Goal: Task Accomplishment & Management: Complete application form

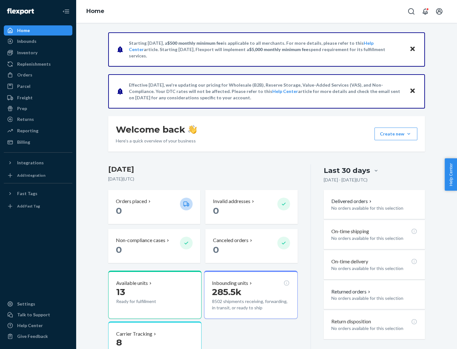
click at [409, 134] on button "Create new Create new inbound Create new order Create new product" at bounding box center [395, 134] width 43 height 13
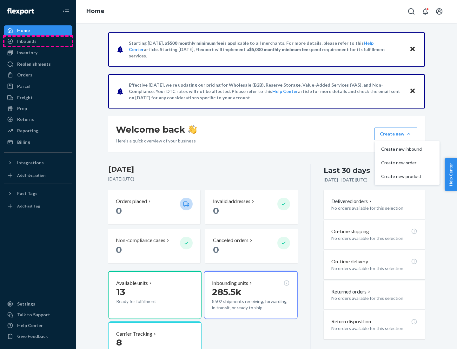
click at [38, 41] on div "Inbounds" at bounding box center [37, 41] width 67 height 9
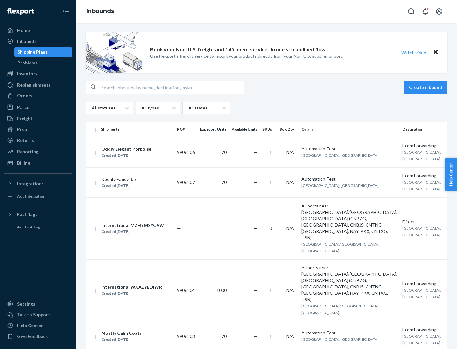
click at [426, 87] on button "Create inbound" at bounding box center [426, 87] width 44 height 13
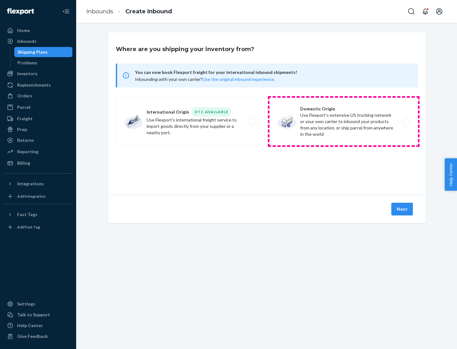
click at [344, 122] on label "Domestic Origin Use Flexport’s extensive US trucking network or your own carrie…" at bounding box center [343, 122] width 149 height 48
click at [406, 122] on input "Domestic Origin Use Flexport’s extensive US trucking network or your own carrie…" at bounding box center [408, 122] width 4 height 4
radio input "true"
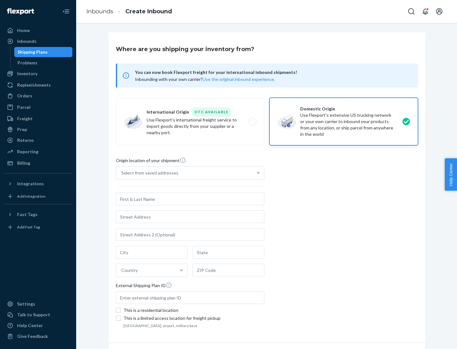
click at [184, 173] on div "Select from saved addresses" at bounding box center [184, 173] width 136 height 13
click at [122, 173] on input "Select from saved addresses" at bounding box center [121, 173] width 1 height 6
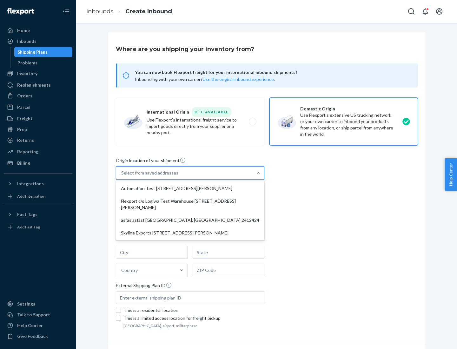
scroll to position [3, 0]
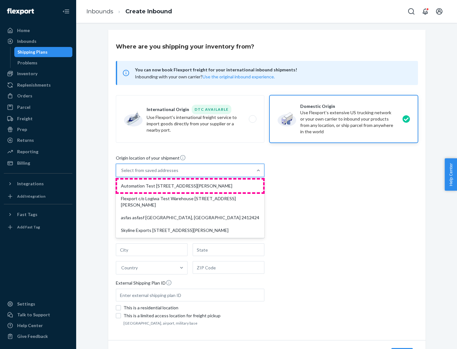
click at [190, 186] on div "Automation Test [STREET_ADDRESS][PERSON_NAME]" at bounding box center [190, 186] width 146 height 13
click at [122, 174] on input "option Automation Test [STREET_ADDRESS][PERSON_NAME] focused, 1 of 4. 4 results…" at bounding box center [121, 170] width 1 height 6
type input "Automation Test"
type input "9th Floor"
type input "[GEOGRAPHIC_DATA]"
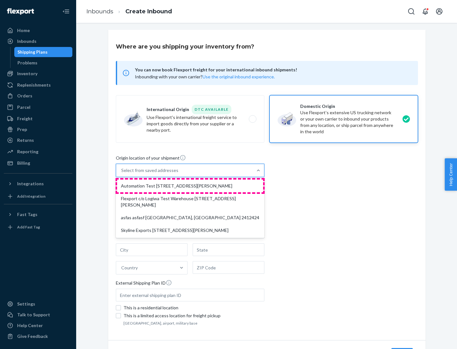
type input "CA"
type input "94104"
type input "[STREET_ADDRESS][PERSON_NAME]"
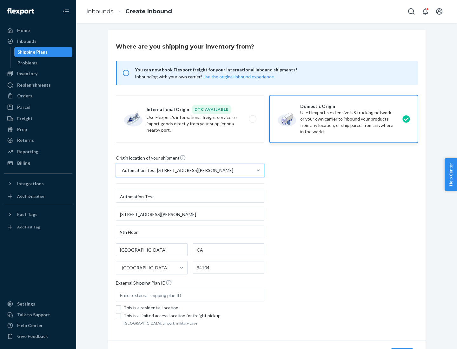
scroll to position [37, 0]
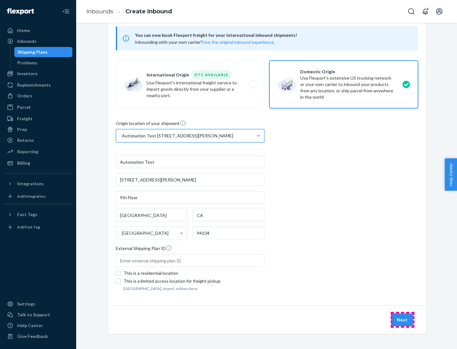
click at [402, 320] on button "Next" at bounding box center [402, 320] width 22 height 13
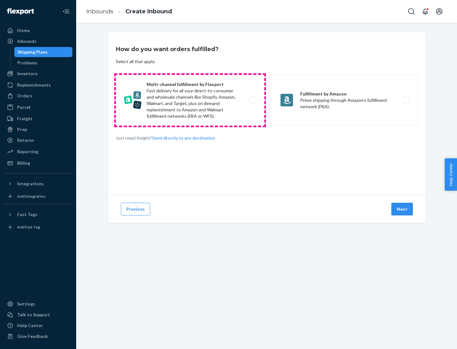
click at [190, 100] on label "Multi-channel fulfillment by Flexport Fast delivery for all your direct-to-cons…" at bounding box center [190, 100] width 149 height 51
click at [252, 100] on input "Multi-channel fulfillment by Flexport Fast delivery for all your direct-to-cons…" at bounding box center [254, 100] width 4 height 4
radio input "true"
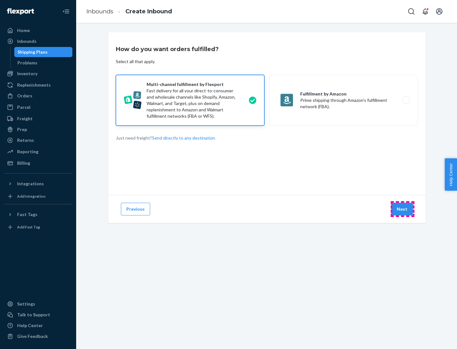
click at [402, 209] on button "Next" at bounding box center [402, 209] width 22 height 13
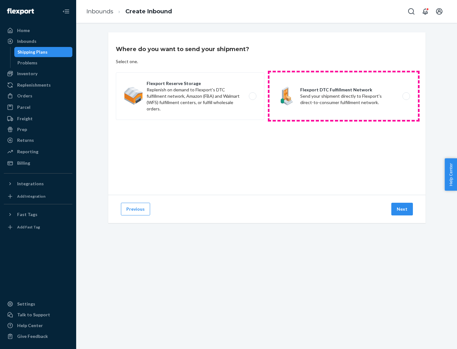
click at [344, 96] on label "Flexport DTC Fulfillment Network Send your shipment directly to Flexport's dire…" at bounding box center [343, 96] width 149 height 48
click at [406, 96] on input "Flexport DTC Fulfillment Network Send your shipment directly to Flexport's dire…" at bounding box center [408, 96] width 4 height 4
radio input "true"
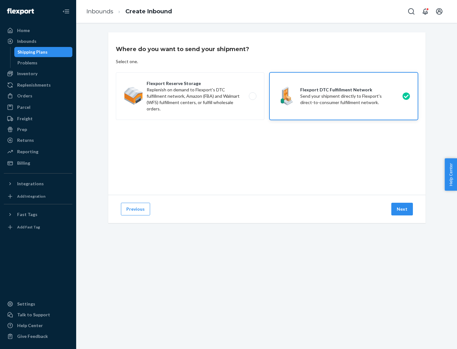
click at [402, 209] on button "Next" at bounding box center [402, 209] width 22 height 13
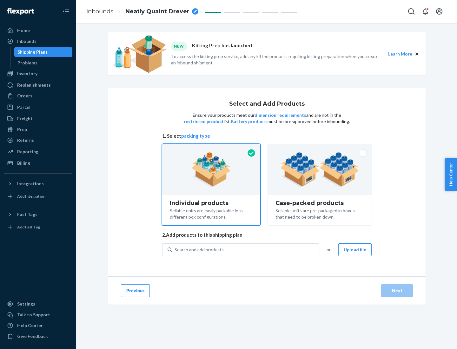
click at [320, 169] on img at bounding box center [319, 169] width 79 height 35
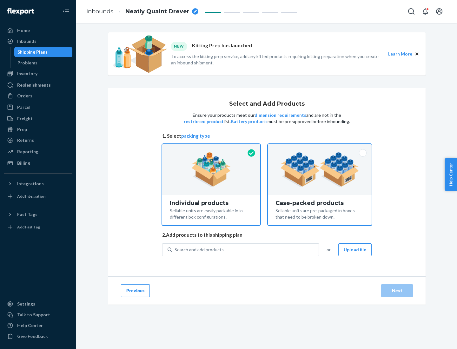
click at [320, 148] on input "Case-packed products Sellable units are pre-packaged in boxes that need to be b…" at bounding box center [320, 146] width 4 height 4
radio input "true"
radio input "false"
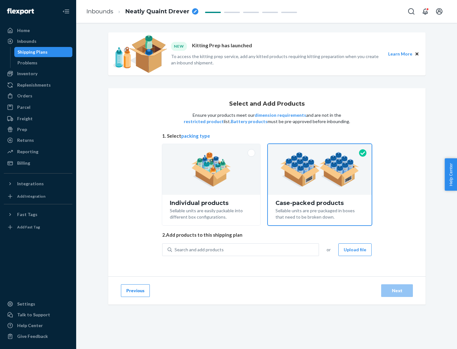
click at [246, 249] on div "Search and add products" at bounding box center [245, 249] width 147 height 11
click at [175, 249] on input "Search and add products" at bounding box center [175, 250] width 1 height 6
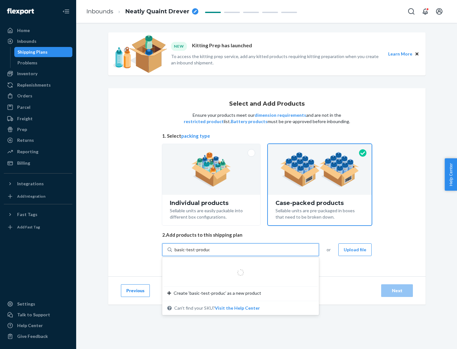
type input "basic-test-product-1"
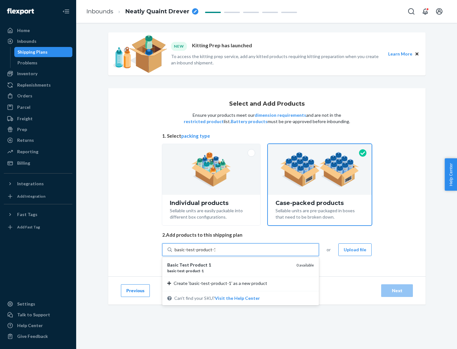
click at [229, 271] on div "basic - test - product - 1" at bounding box center [229, 270] width 124 height 5
click at [215, 253] on input "basic-test-product-1" at bounding box center [195, 250] width 41 height 6
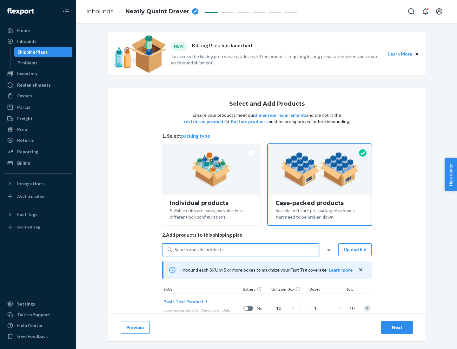
scroll to position [23, 0]
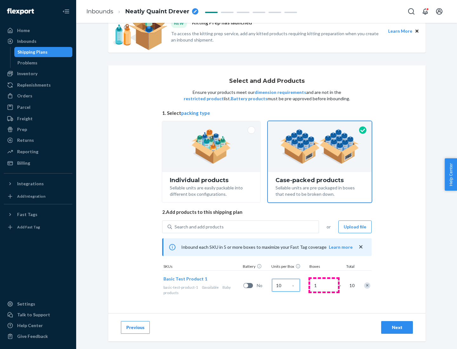
type input "10"
type input "7"
click at [397, 327] on div "Next" at bounding box center [397, 327] width 21 height 6
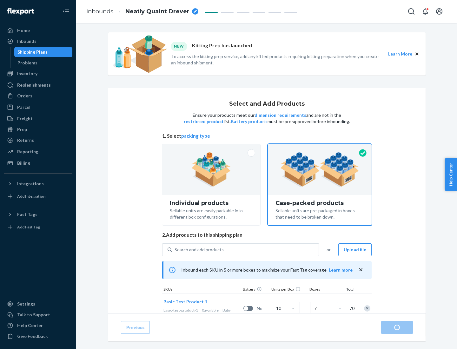
radio input "true"
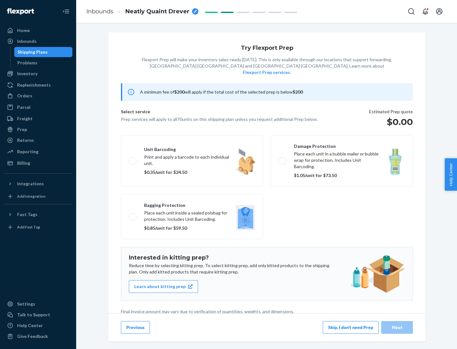
scroll to position [2, 0]
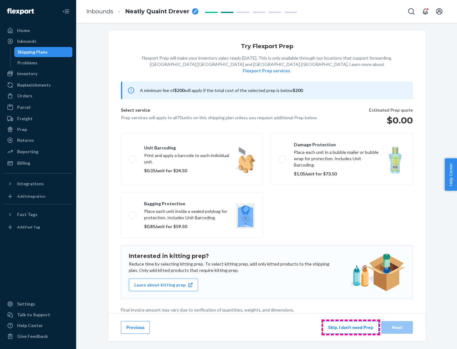
click at [351, 327] on button "Skip, I don't need Prep" at bounding box center [351, 327] width 56 height 13
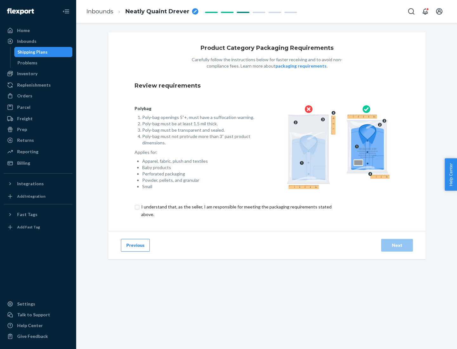
click at [236, 210] on input "checkbox" at bounding box center [240, 210] width 211 height 15
checkbox input "true"
click at [397, 245] on div "Next" at bounding box center [397, 245] width 21 height 6
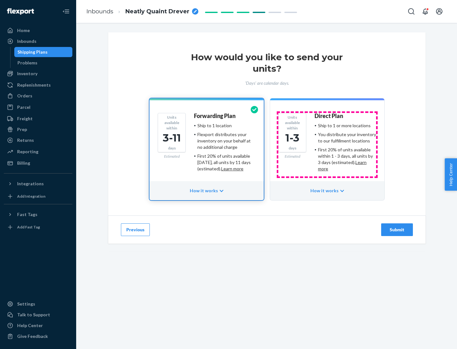
click at [327, 145] on ul "Ship to 1 or more locations You distribute your inventory to our fulfillment lo…" at bounding box center [345, 147] width 62 height 50
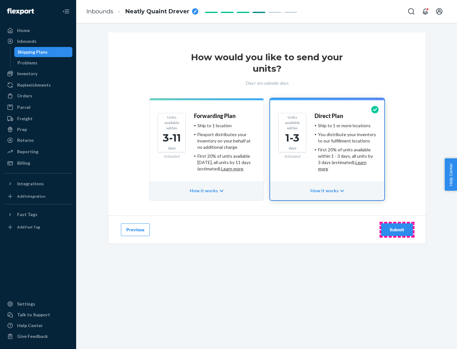
click at [397, 230] on div "Submit" at bounding box center [397, 230] width 21 height 6
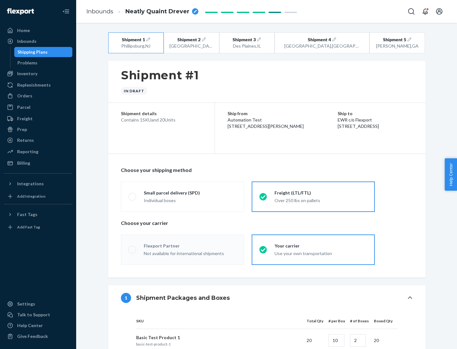
radio input "true"
radio input "false"
radio input "true"
radio input "false"
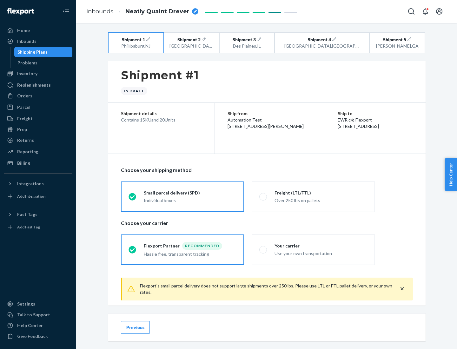
scroll to position [7, 0]
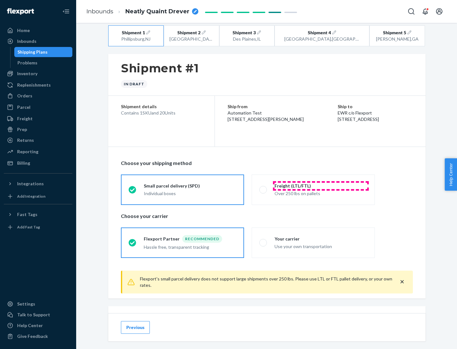
click at [321, 186] on div "Freight (LTL/FTL)" at bounding box center [320, 186] width 93 height 6
click at [263, 188] on input "Freight (LTL/FTL) Over 250 lbs on pallets" at bounding box center [261, 190] width 4 height 4
radio input "true"
radio input "false"
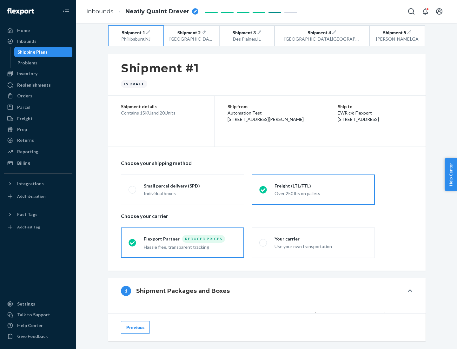
scroll to position [60, 0]
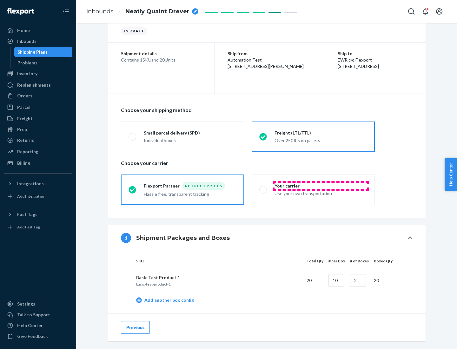
click at [321, 186] on div "Your carrier" at bounding box center [320, 186] width 93 height 6
click at [263, 188] on input "Your carrier Use your own transportation" at bounding box center [261, 190] width 4 height 4
radio input "true"
radio input "false"
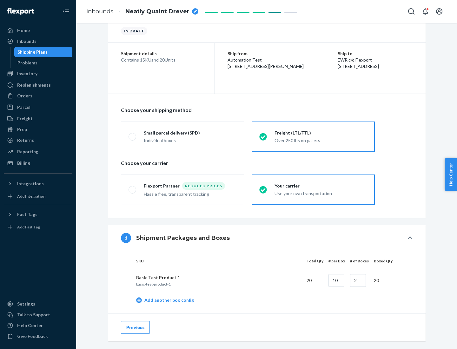
scroll to position [201, 0]
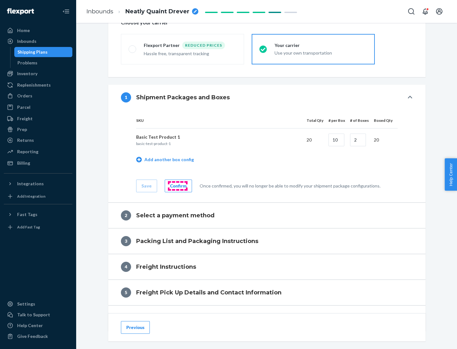
click at [177, 186] on div "Confirm" at bounding box center [178, 186] width 17 height 6
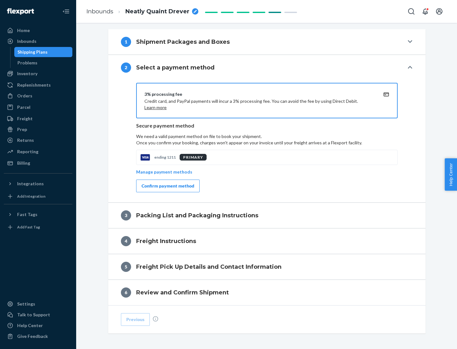
click at [167, 186] on div "Confirm payment method" at bounding box center [168, 186] width 53 height 6
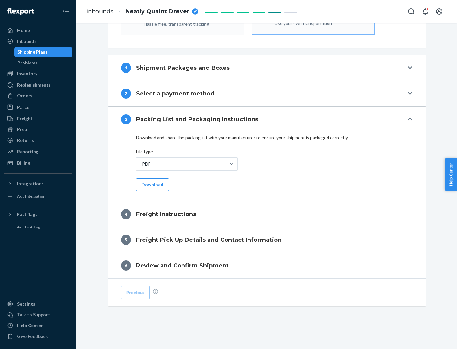
scroll to position [229, 0]
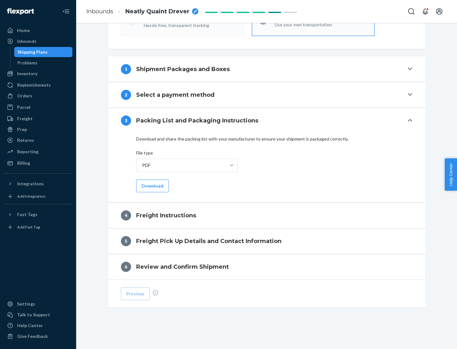
click at [152, 186] on button "Download" at bounding box center [152, 186] width 33 height 13
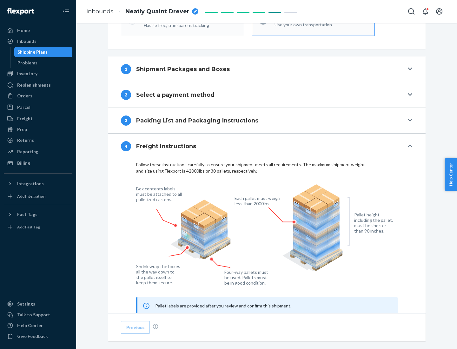
scroll to position [384, 0]
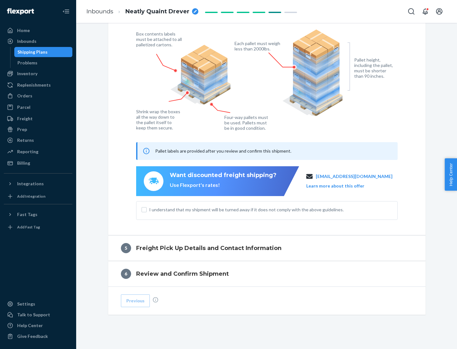
click at [343, 186] on button "Learn more about this offer" at bounding box center [335, 186] width 58 height 6
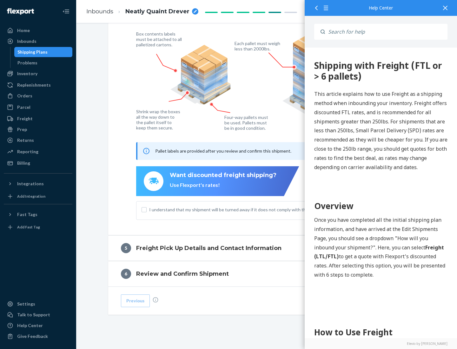
scroll to position [0, 0]
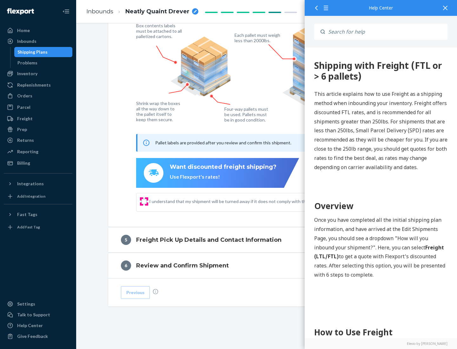
click at [144, 201] on input "I understand that my shipment will be turned away if it does not comply with th…" at bounding box center [144, 201] width 5 height 5
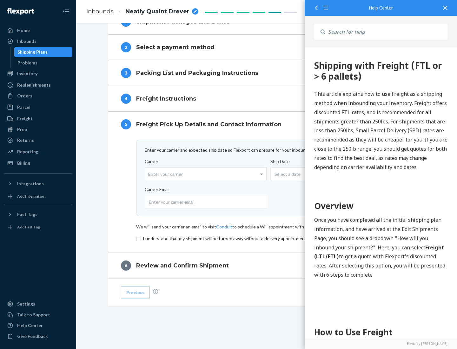
scroll to position [276, 0]
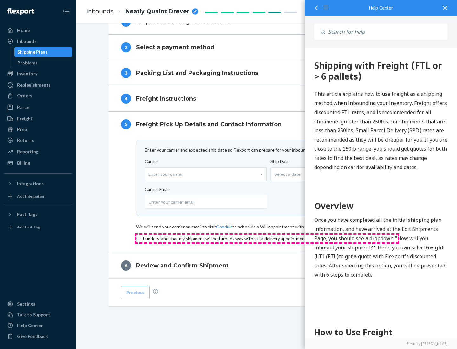
click at [267, 238] on input "checkbox" at bounding box center [266, 239] width 261 height 8
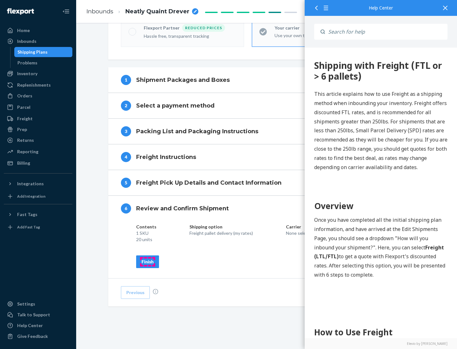
click at [148, 261] on div "Finish" at bounding box center [148, 262] width 12 height 6
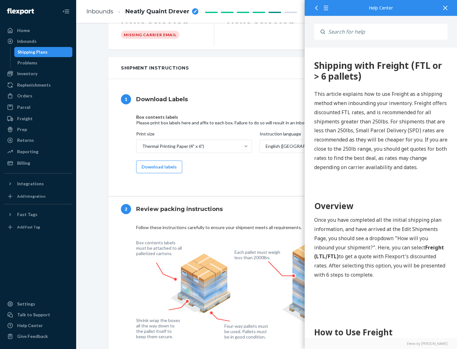
scroll to position [0, 0]
